Goal: Information Seeking & Learning: Learn about a topic

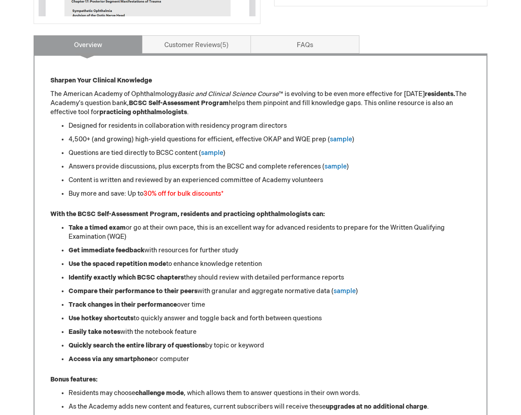
scroll to position [272, 0]
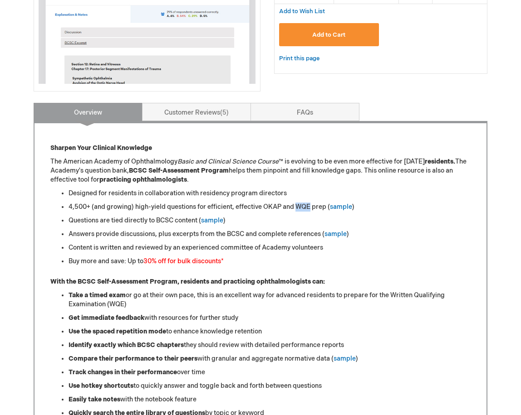
drag, startPoint x: 296, startPoint y: 205, endPoint x: 309, endPoint y: 202, distance: 14.1
click at [309, 202] on ul "Designed for residents in collaboration with residency program directors 4,500+…" at bounding box center [260, 227] width 420 height 77
click at [311, 190] on li "Designed for residents in collaboration with residency program directors" at bounding box center [269, 193] width 402 height 9
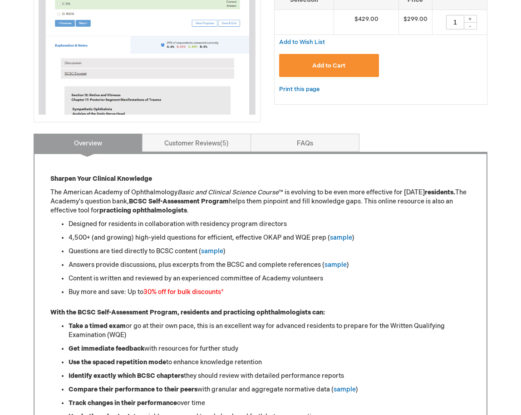
scroll to position [363, 0]
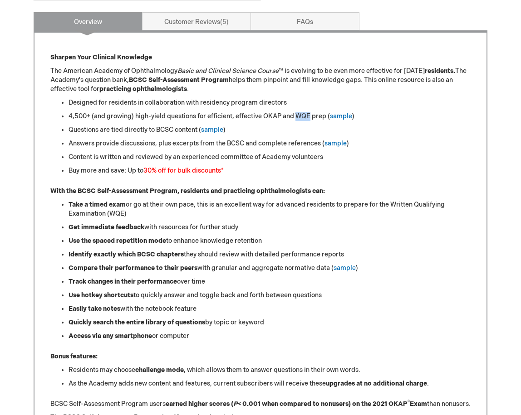
drag, startPoint x: 297, startPoint y: 119, endPoint x: 309, endPoint y: 112, distance: 13.6
click at [309, 112] on li "4,500+ (and growing) high-yield questions for efficient, effective OKAP and WQE…" at bounding box center [269, 116] width 402 height 9
copy li "WQE"
click at [341, 117] on link "sample" at bounding box center [341, 116] width 22 height 8
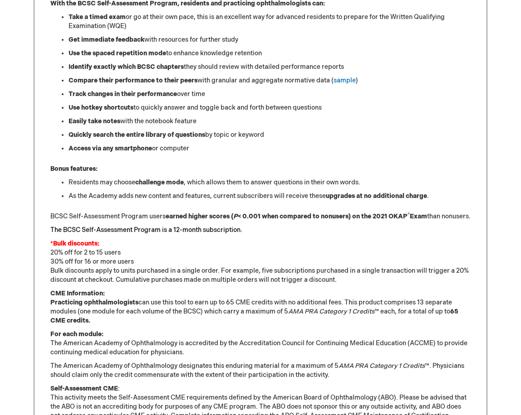
scroll to position [635, 0]
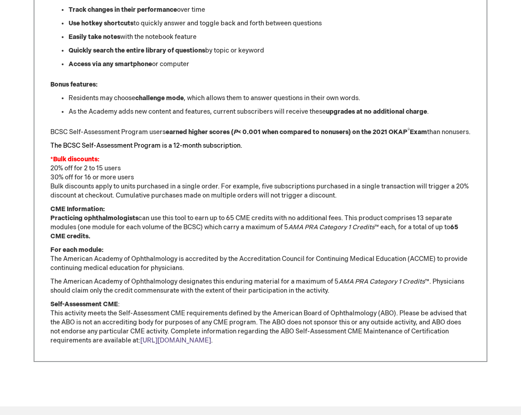
click at [211, 345] on link "[URL][DOMAIN_NAME]" at bounding box center [175, 341] width 71 height 8
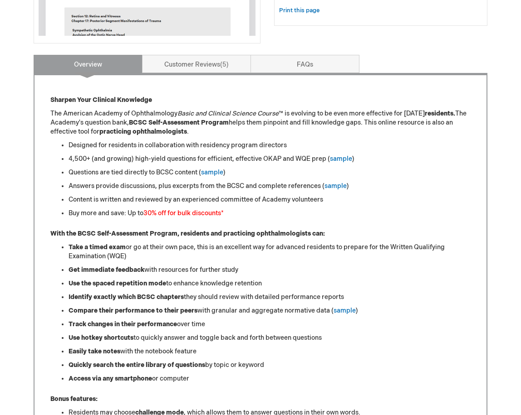
scroll to position [317, 0]
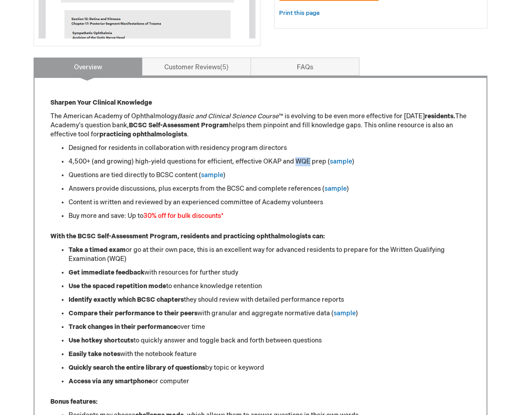
drag, startPoint x: 294, startPoint y: 160, endPoint x: 310, endPoint y: 159, distance: 15.5
click at [310, 159] on li "4,500+ (and growing) high-yield questions for efficient, effective OKAP and WQE…" at bounding box center [269, 161] width 402 height 9
copy li "WQE"
click at [203, 65] on link "Customer Reviews 5" at bounding box center [196, 67] width 109 height 18
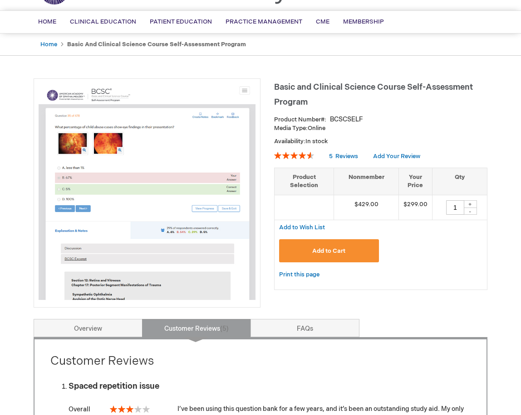
scroll to position [0, 0]
